Goal: Check status: Check status

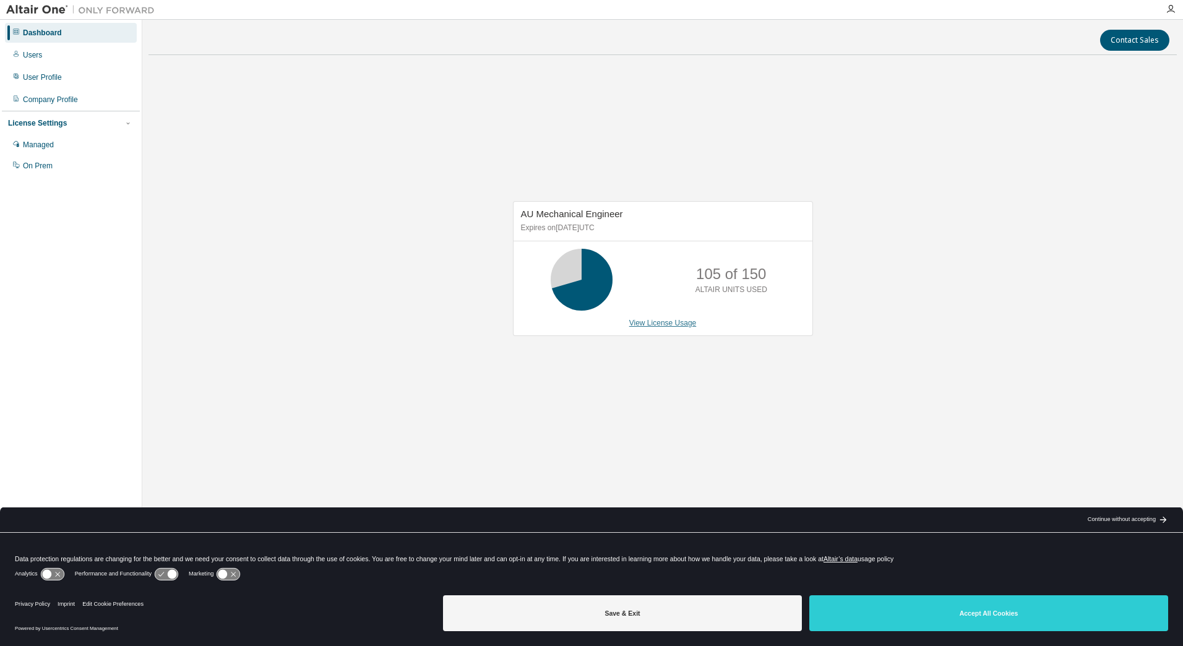
click at [668, 321] on link "View License Usage" at bounding box center [662, 323] width 67 height 9
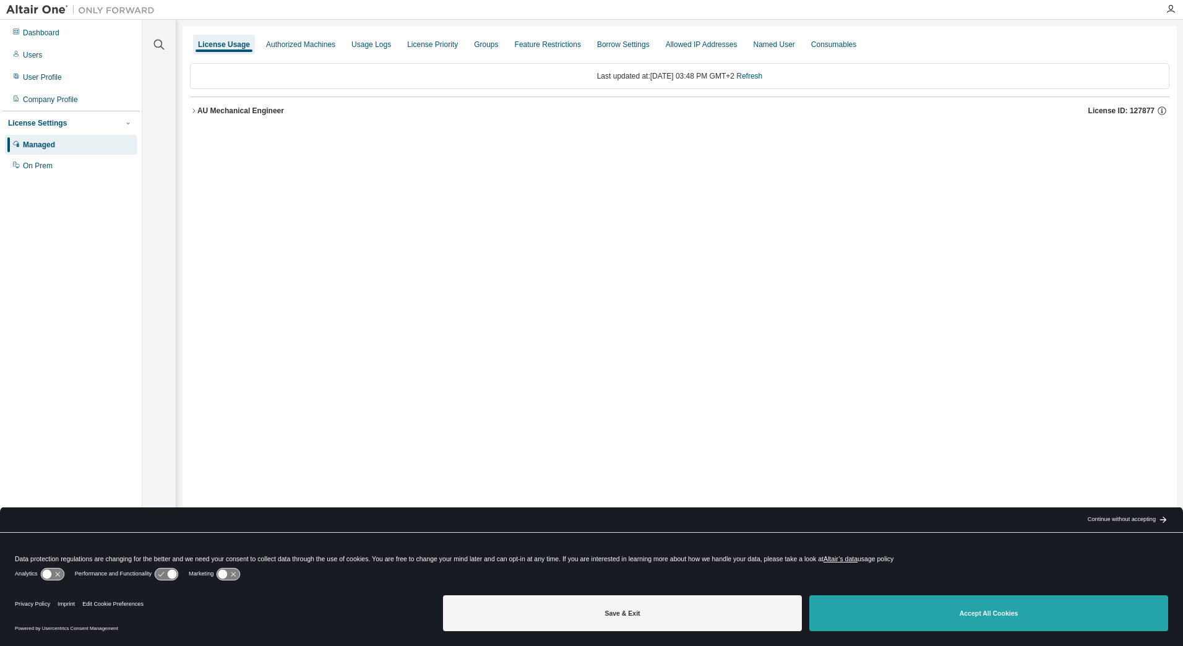
click at [911, 599] on button "Accept All Cookies" at bounding box center [988, 613] width 359 height 36
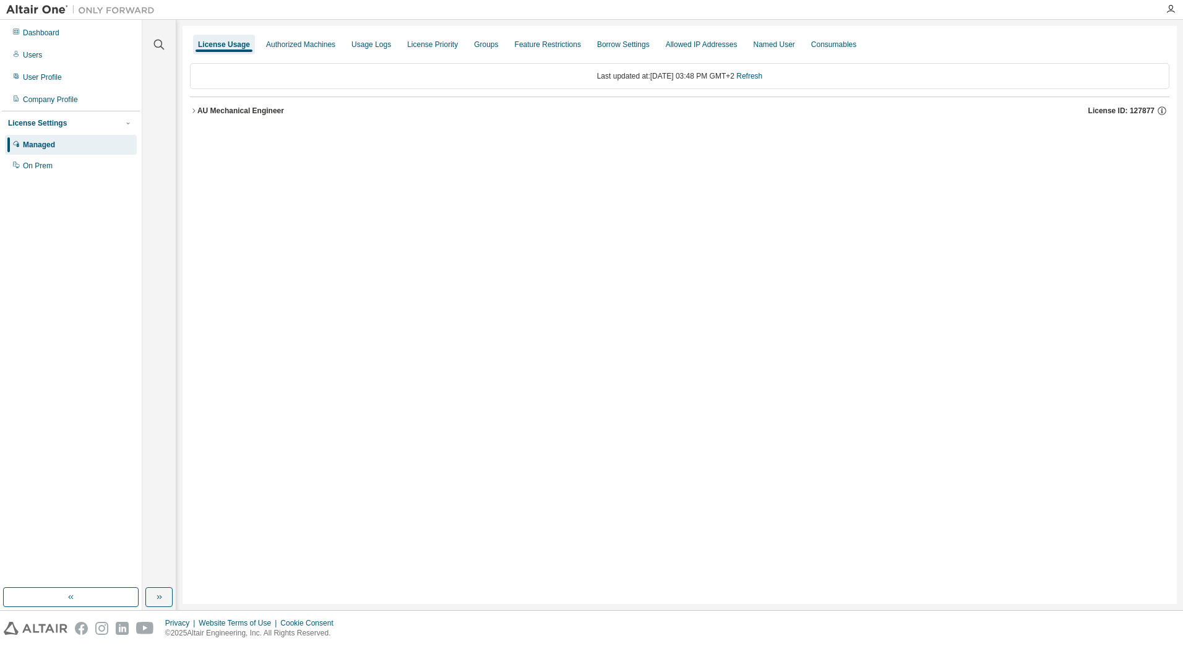
click at [196, 112] on icon "button" at bounding box center [193, 110] width 7 height 7
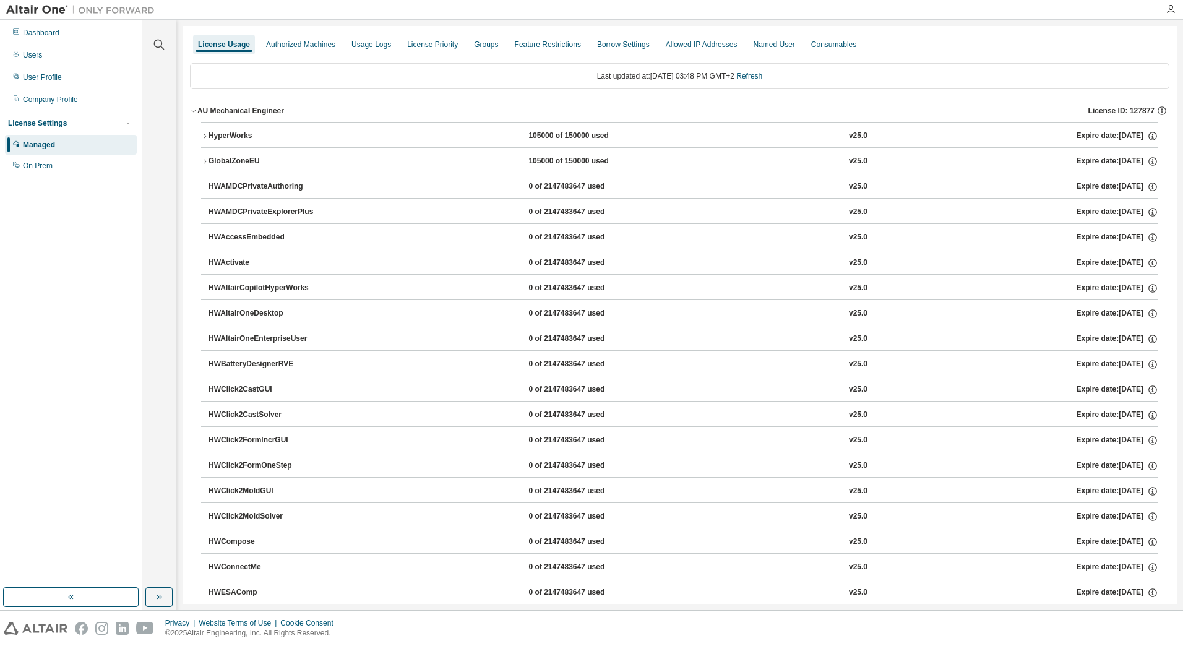
click at [207, 135] on icon "button" at bounding box center [204, 135] width 7 height 7
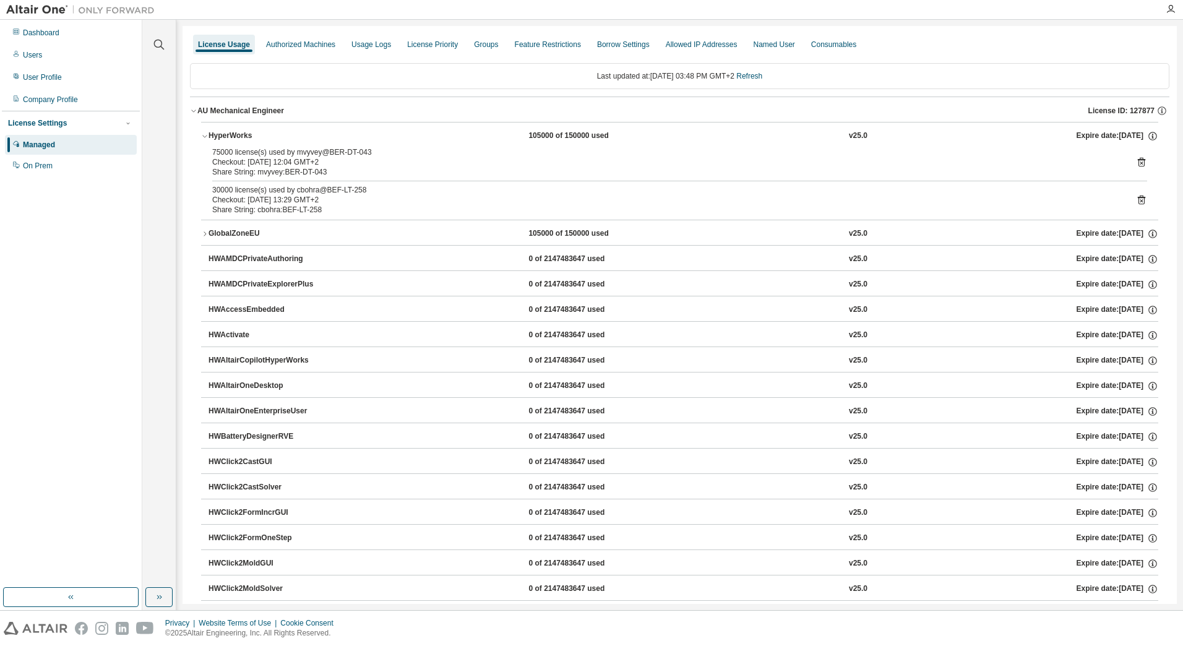
click at [209, 235] on div "GlobalZoneEU" at bounding box center [264, 233] width 111 height 11
